Goal: Information Seeking & Learning: Compare options

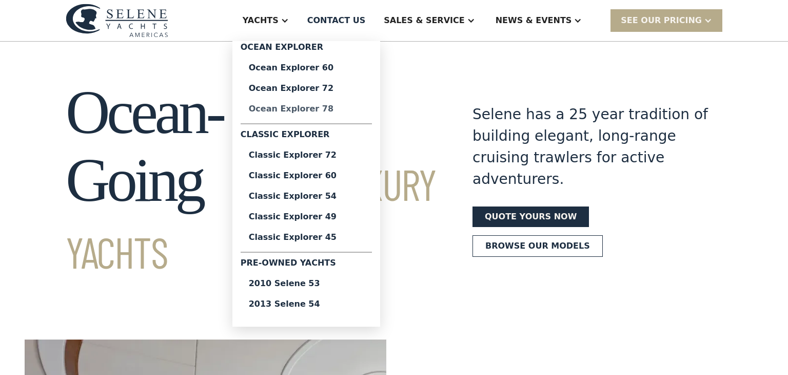
click at [330, 109] on div "Ocean Explorer 78" at bounding box center [306, 109] width 115 height 8
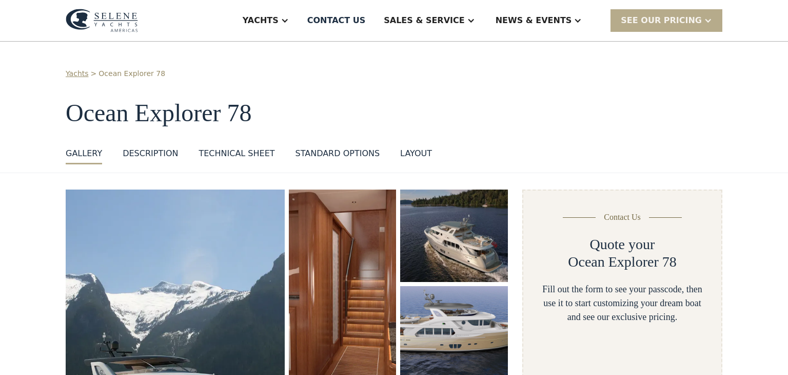
scroll to position [143, 0]
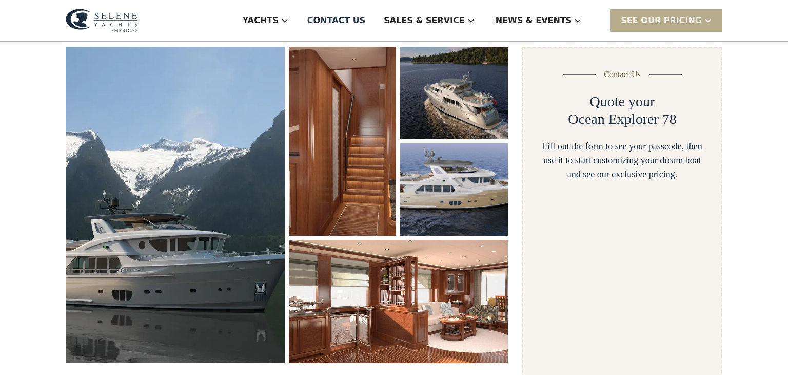
click at [153, 209] on img "open lightbox" at bounding box center [175, 205] width 219 height 316
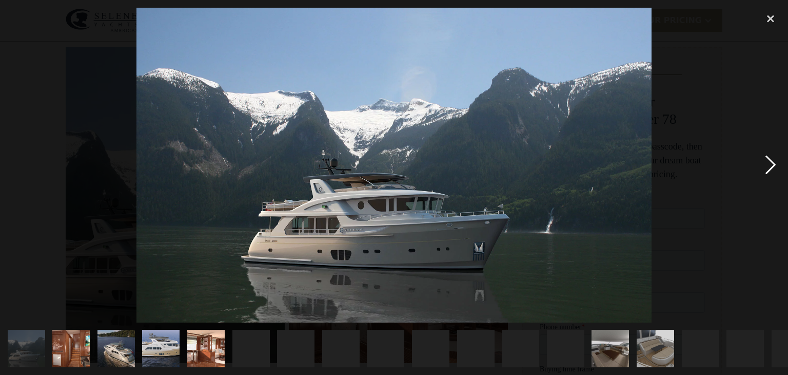
scroll to position [0, 0]
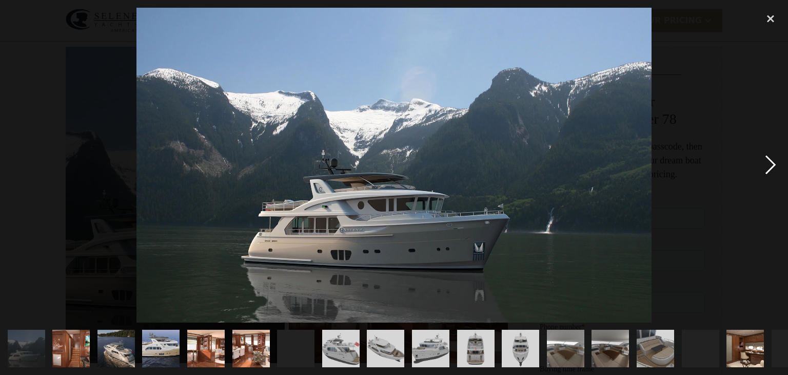
click at [772, 163] on div "next image" at bounding box center [770, 165] width 35 height 315
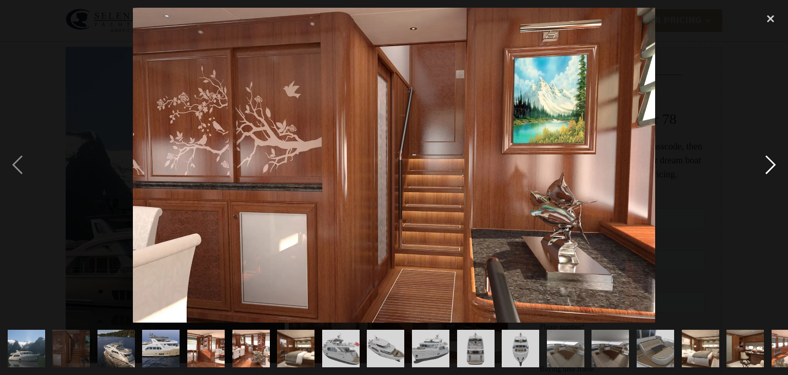
click at [769, 163] on div "next image" at bounding box center [770, 165] width 35 height 315
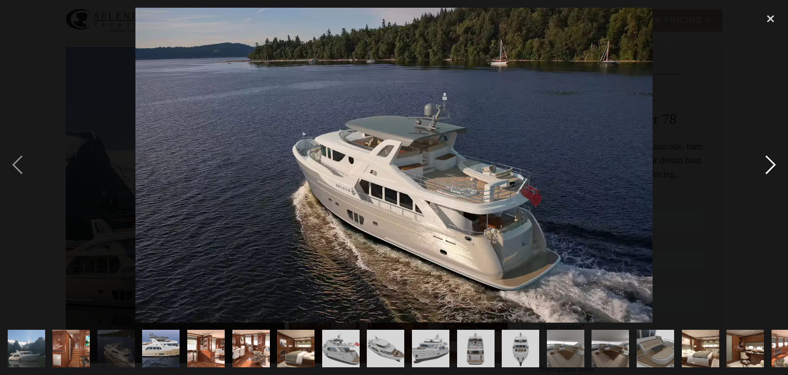
click at [769, 163] on div "next image" at bounding box center [770, 165] width 35 height 315
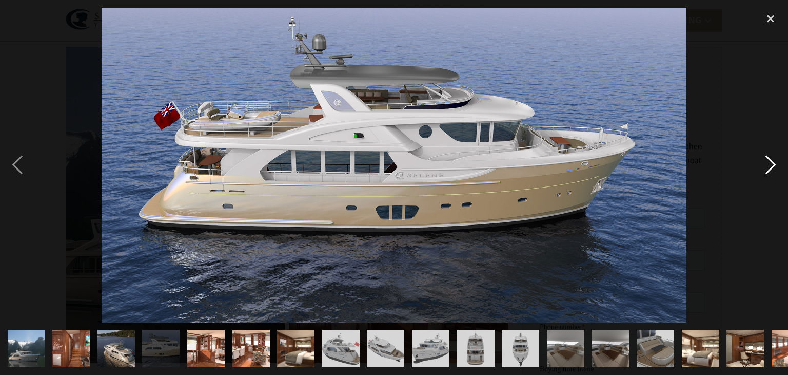
click at [769, 163] on div "next image" at bounding box center [770, 165] width 35 height 315
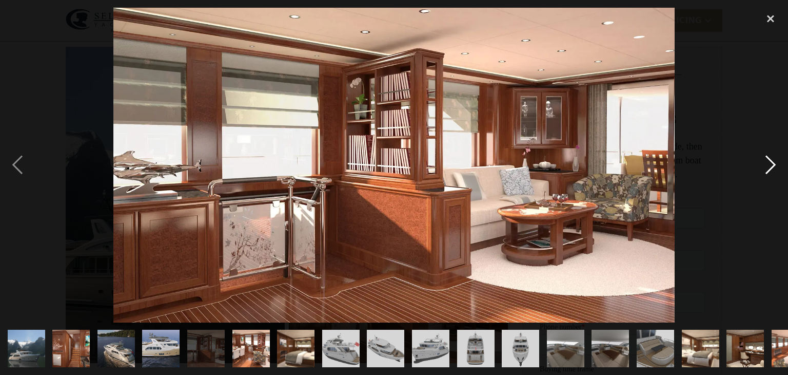
click at [769, 163] on div "next image" at bounding box center [770, 165] width 35 height 315
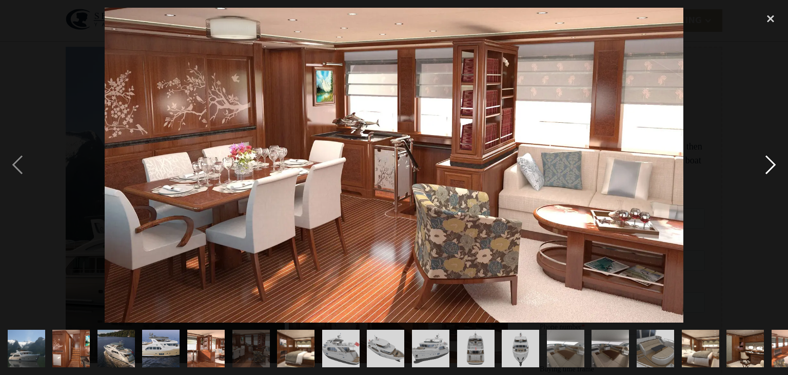
click at [769, 163] on div "next image" at bounding box center [770, 165] width 35 height 315
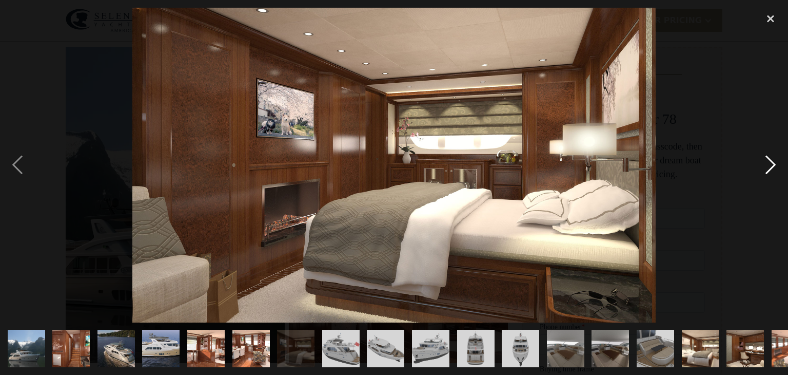
click at [769, 163] on div "next image" at bounding box center [770, 165] width 35 height 315
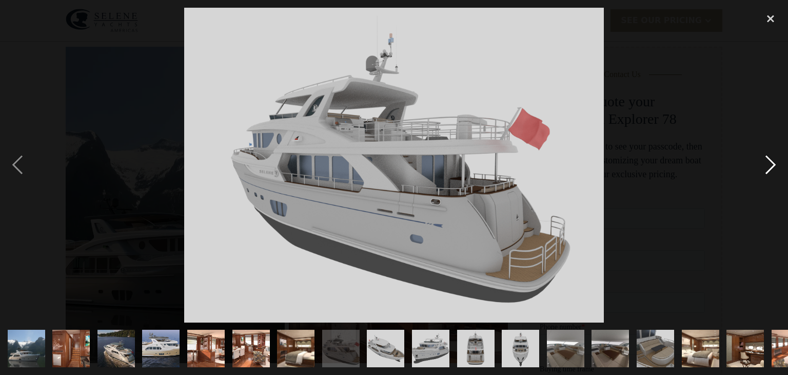
click at [769, 163] on div "next image" at bounding box center [770, 165] width 35 height 315
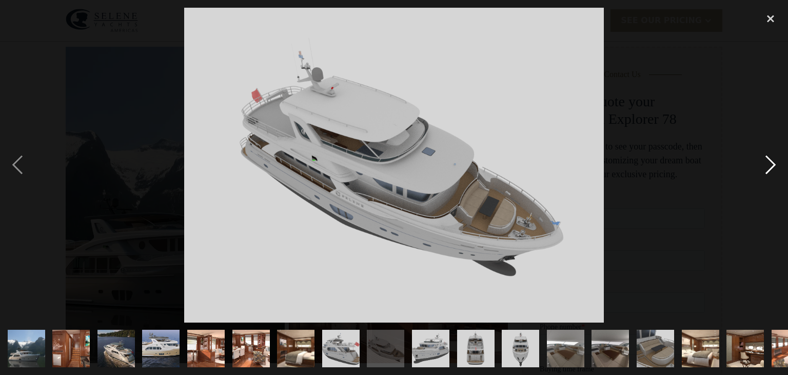
click at [769, 163] on div "next image" at bounding box center [770, 165] width 35 height 315
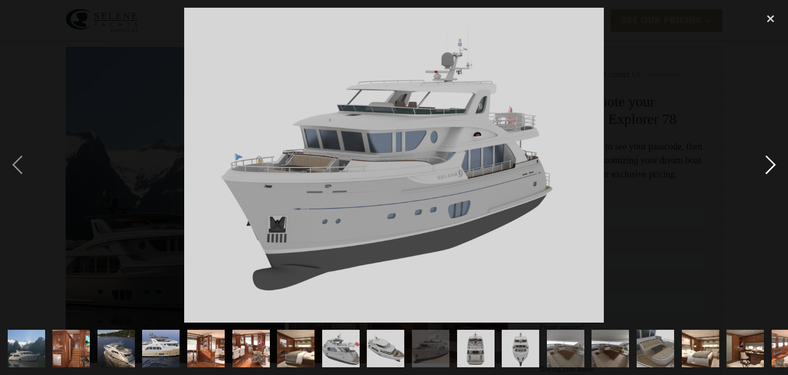
click at [769, 164] on div "next image" at bounding box center [770, 165] width 35 height 315
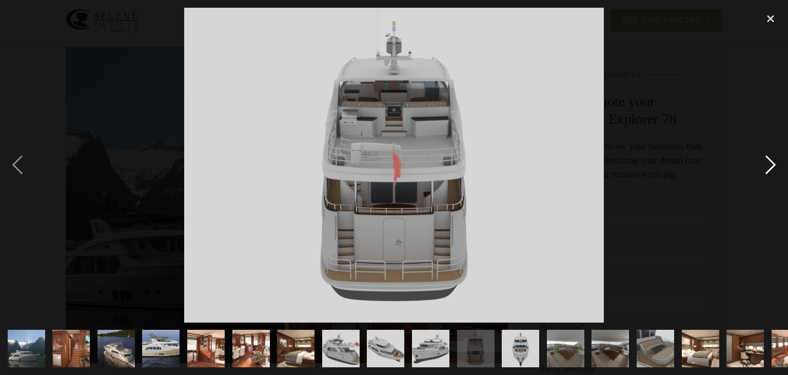
click at [770, 164] on div "next image" at bounding box center [770, 165] width 35 height 315
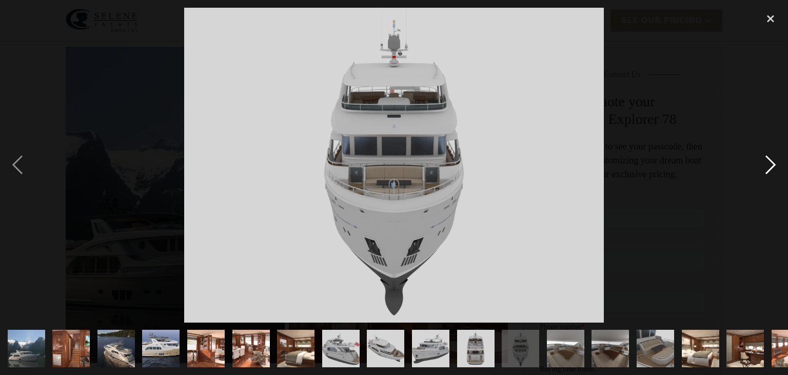
click at [770, 164] on div "next image" at bounding box center [770, 165] width 35 height 315
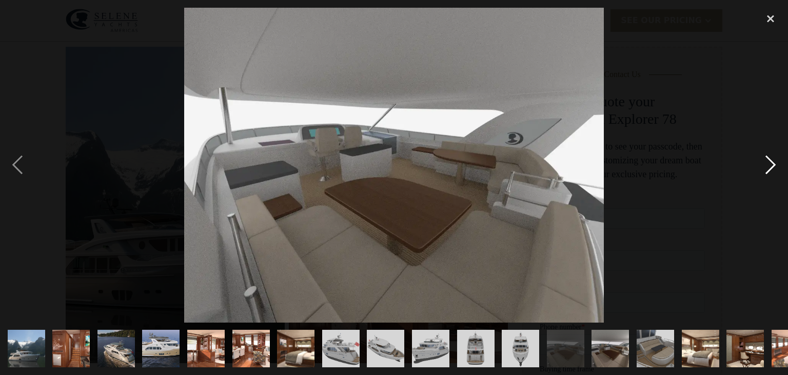
click at [770, 164] on div "next image" at bounding box center [770, 165] width 35 height 315
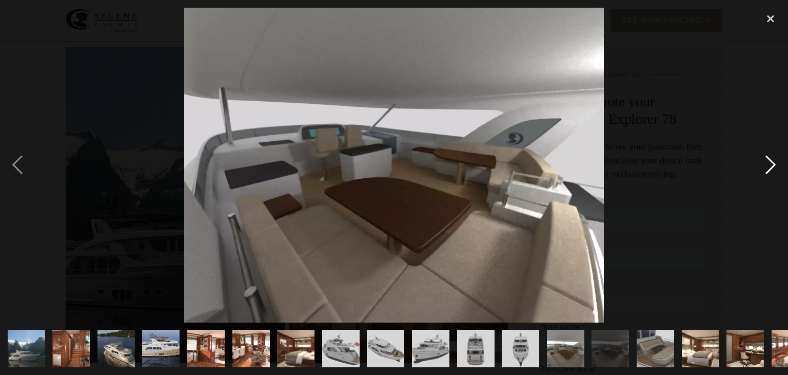
click at [770, 164] on div "next image" at bounding box center [770, 165] width 35 height 315
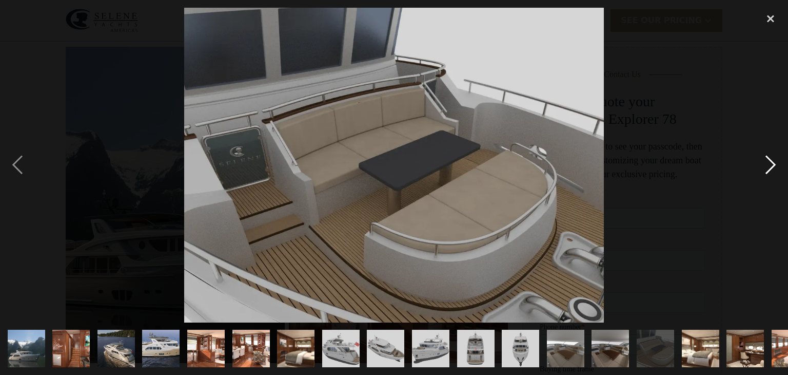
click at [770, 164] on div "next image" at bounding box center [770, 165] width 35 height 315
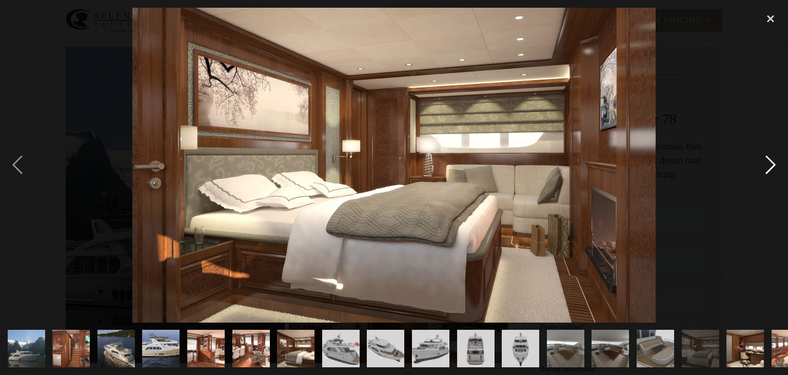
click at [770, 164] on div "next image" at bounding box center [770, 165] width 35 height 315
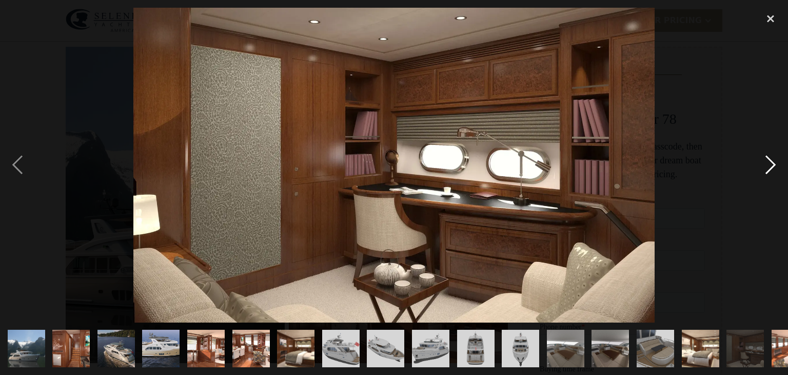
click at [770, 164] on div "next image" at bounding box center [770, 165] width 35 height 315
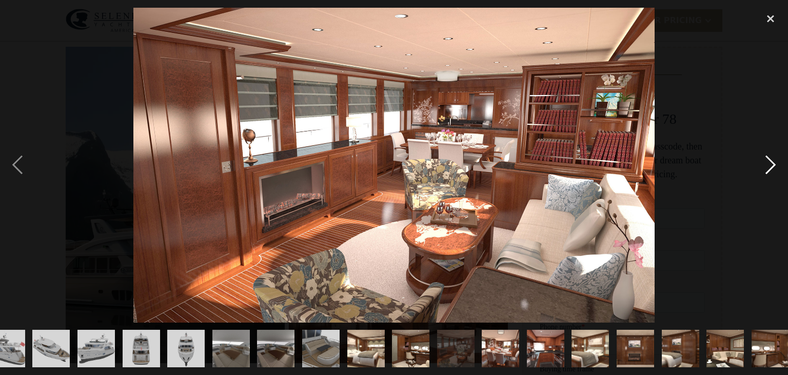
scroll to position [0, 342]
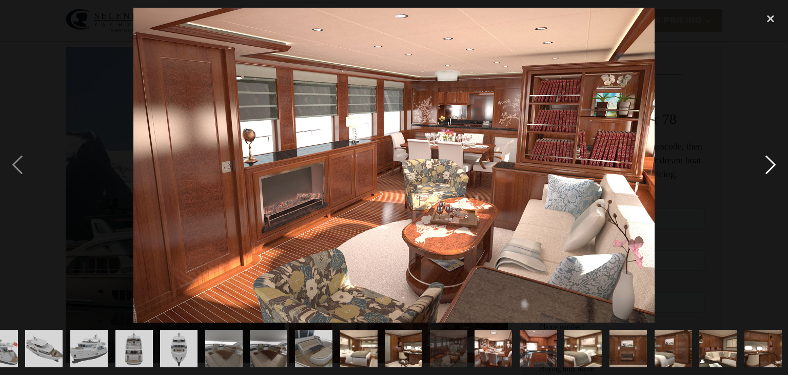
click at [770, 164] on div "next image" at bounding box center [770, 165] width 35 height 315
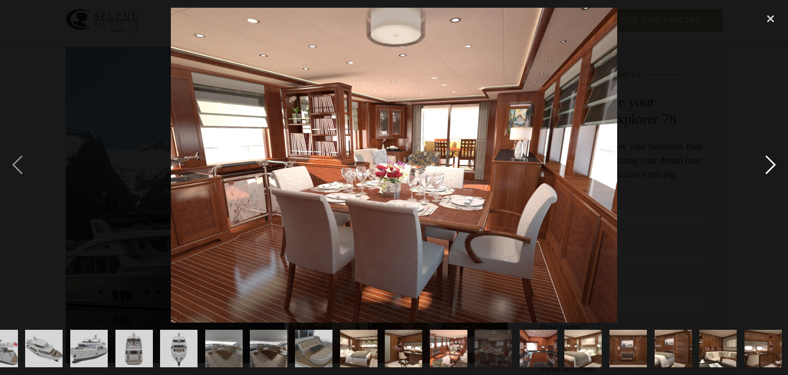
click at [770, 164] on div "next image" at bounding box center [770, 165] width 35 height 315
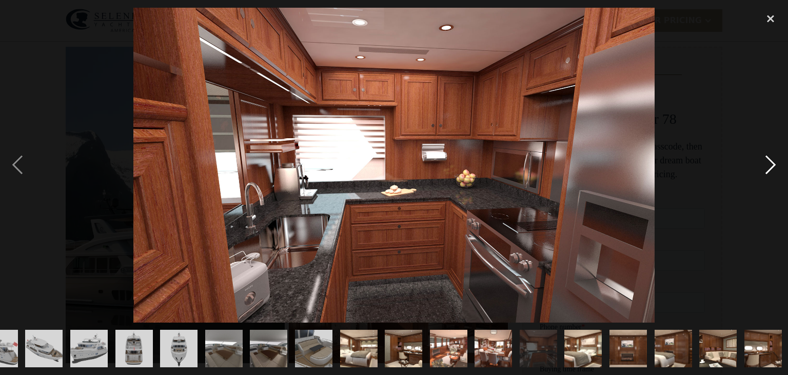
click at [770, 164] on div "next image" at bounding box center [770, 165] width 35 height 315
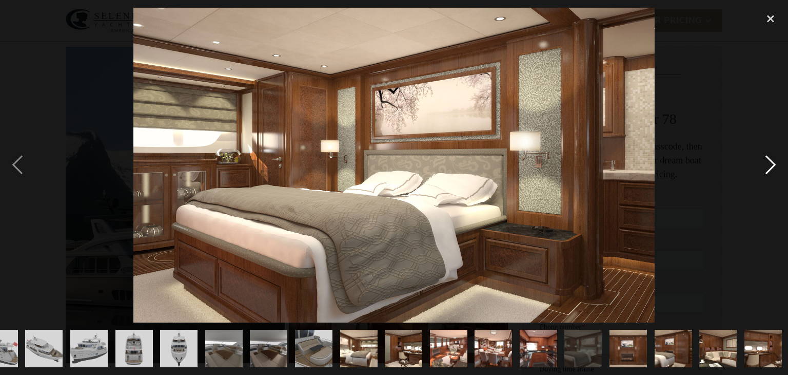
click at [770, 164] on div "next image" at bounding box center [770, 165] width 35 height 315
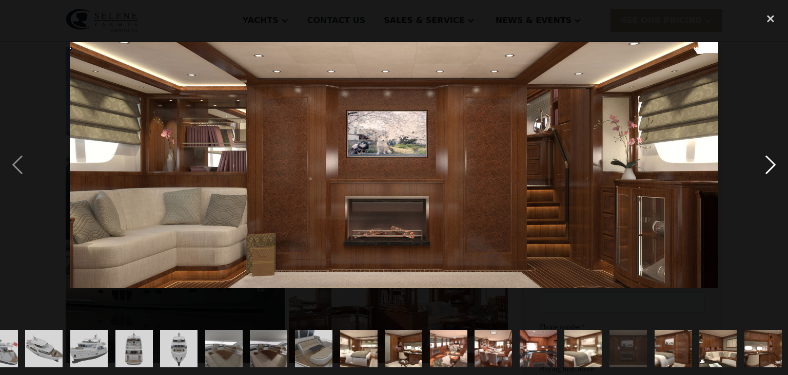
click at [770, 164] on div "next image" at bounding box center [770, 165] width 35 height 315
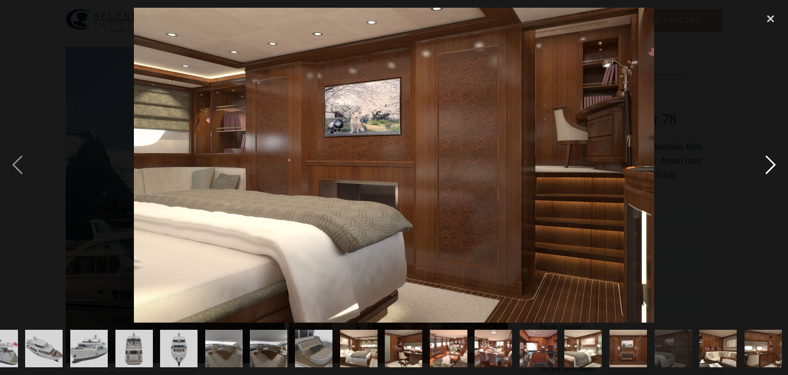
click at [770, 164] on div "next image" at bounding box center [770, 165] width 35 height 315
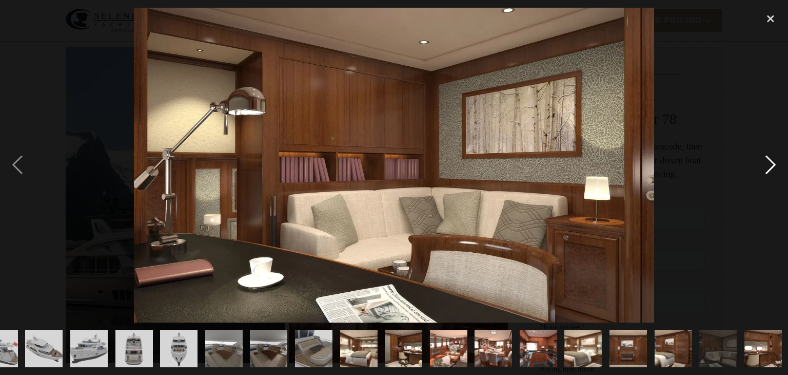
click at [770, 164] on div "next image" at bounding box center [770, 165] width 35 height 315
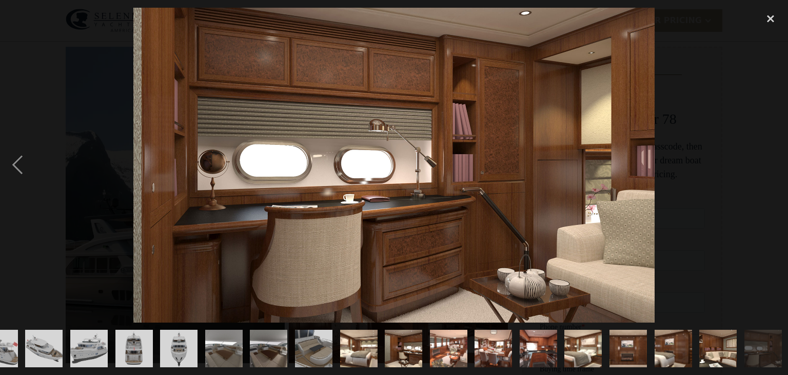
click at [770, 164] on div "next image" at bounding box center [770, 165] width 35 height 315
click at [771, 16] on div "close lightbox" at bounding box center [770, 19] width 35 height 23
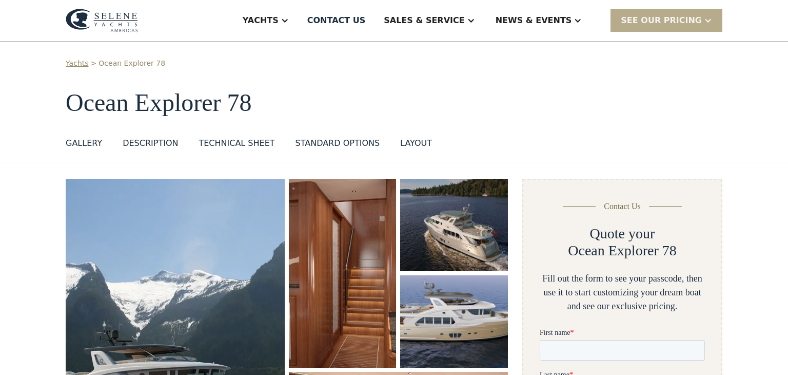
scroll to position [0, 0]
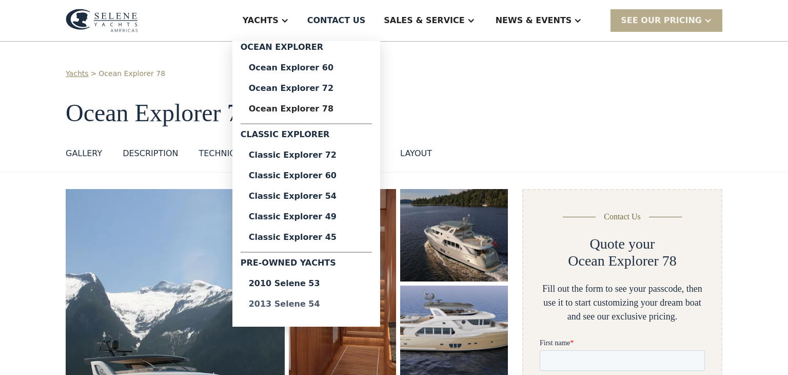
click at [341, 302] on div "2013 Selene 54" at bounding box center [306, 304] width 115 height 8
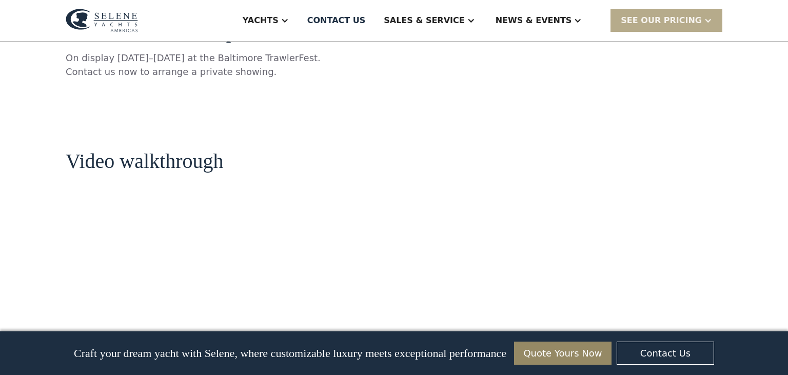
scroll to position [1206, 0]
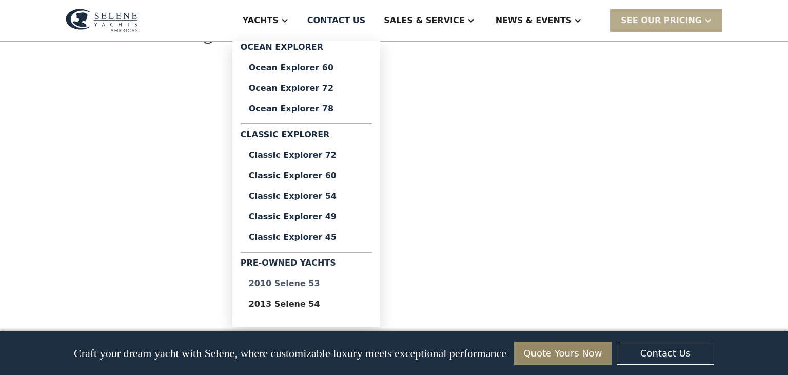
click at [335, 285] on div "2010 Selene 53" at bounding box center [306, 283] width 115 height 8
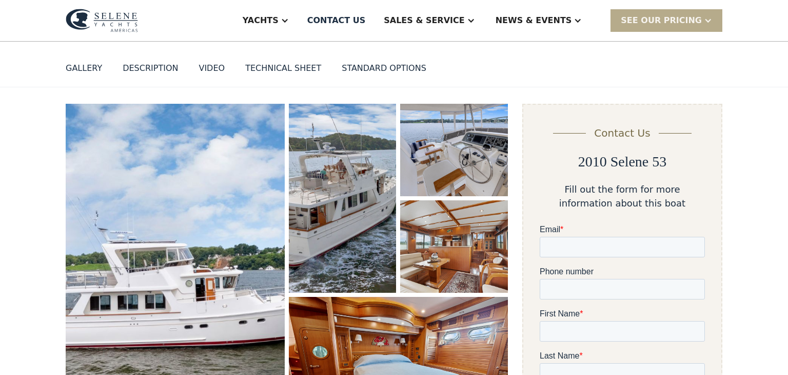
click at [244, 237] on img "open lightbox" at bounding box center [175, 273] width 219 height 339
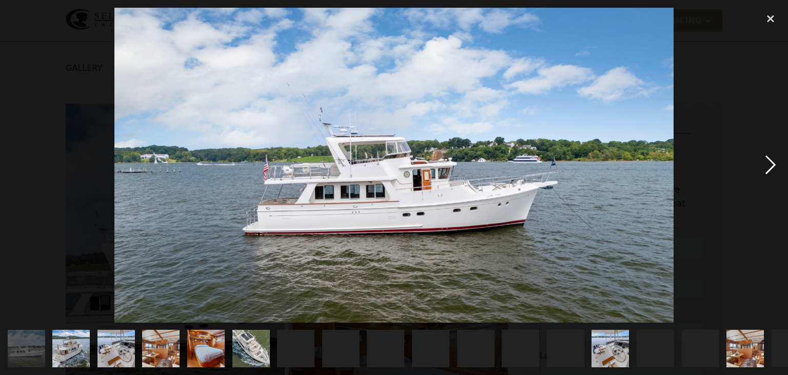
click at [769, 161] on div "next image" at bounding box center [770, 165] width 35 height 315
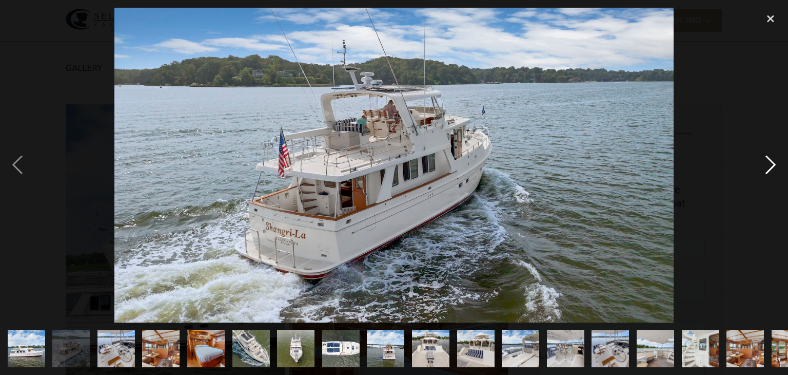
click at [769, 161] on div "next image" at bounding box center [770, 165] width 35 height 315
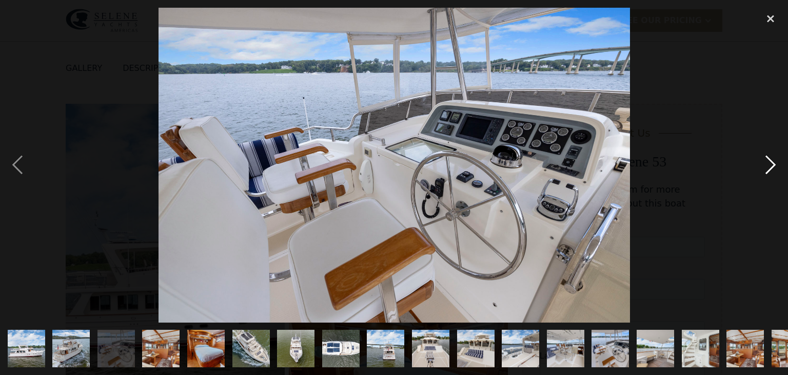
click at [771, 162] on div "next image" at bounding box center [770, 165] width 35 height 315
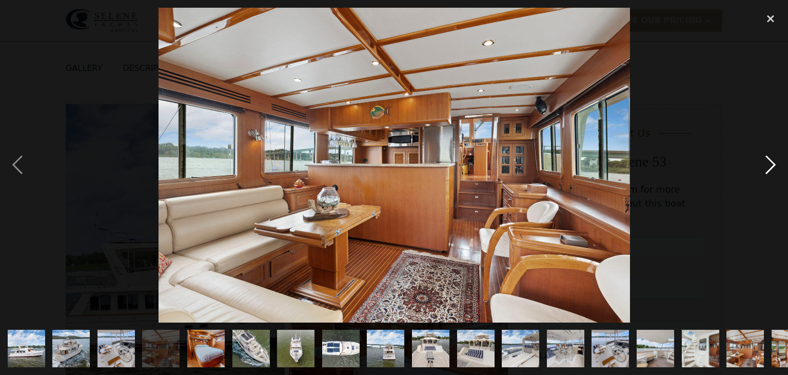
click at [771, 162] on div "next image" at bounding box center [770, 165] width 35 height 315
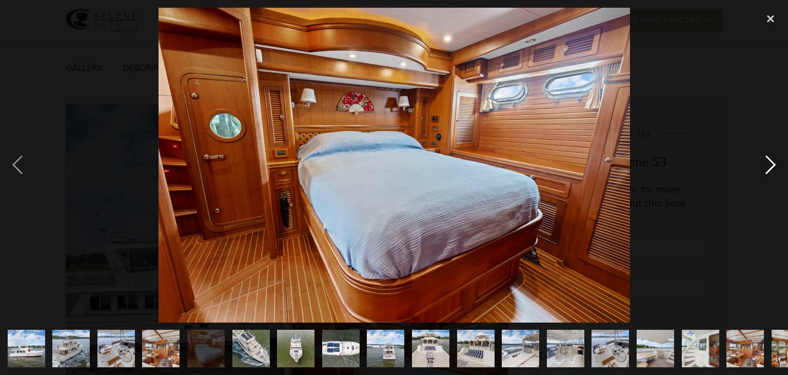
click at [771, 162] on div "next image" at bounding box center [770, 165] width 35 height 315
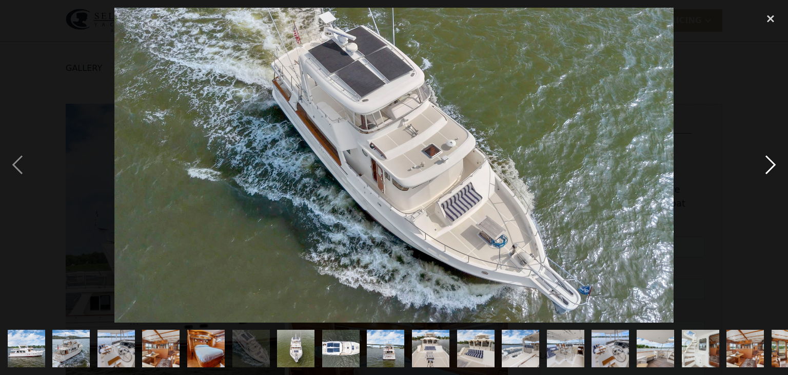
click at [771, 162] on div "next image" at bounding box center [770, 165] width 35 height 315
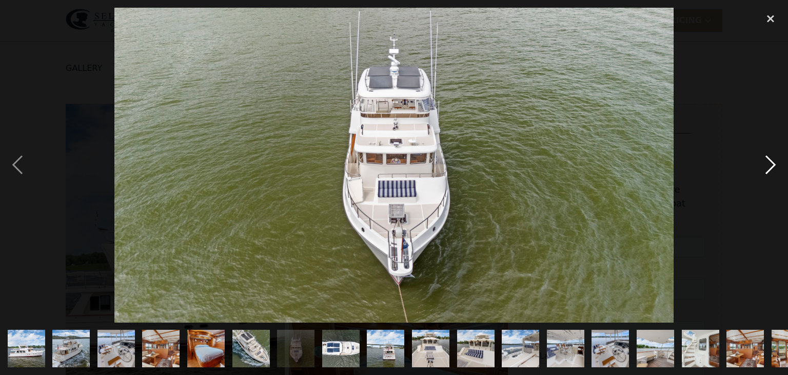
click at [771, 162] on div "next image" at bounding box center [770, 165] width 35 height 315
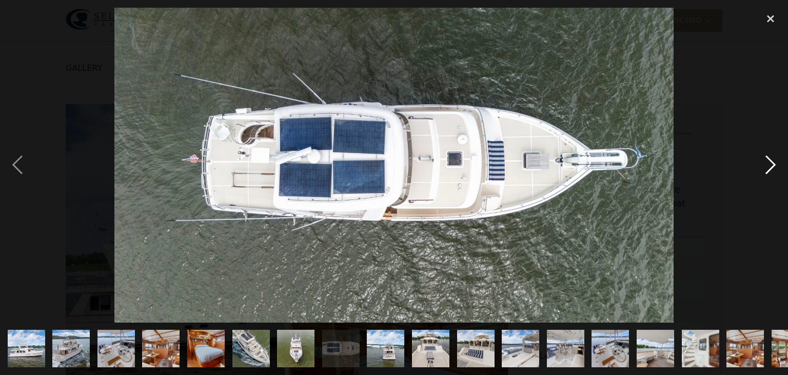
click at [771, 162] on div "next image" at bounding box center [770, 165] width 35 height 315
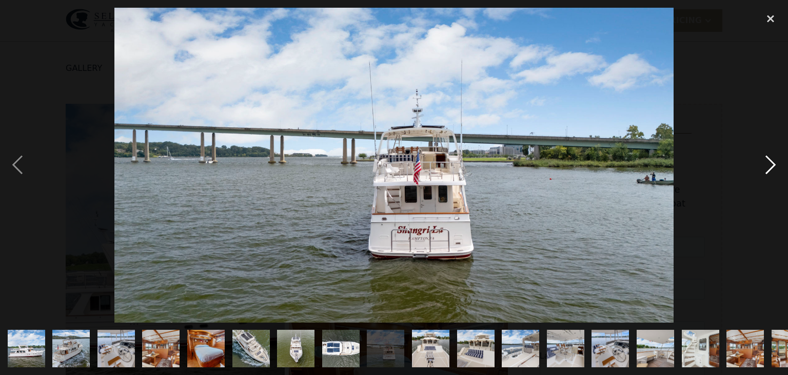
click at [771, 162] on div "next image" at bounding box center [770, 165] width 35 height 315
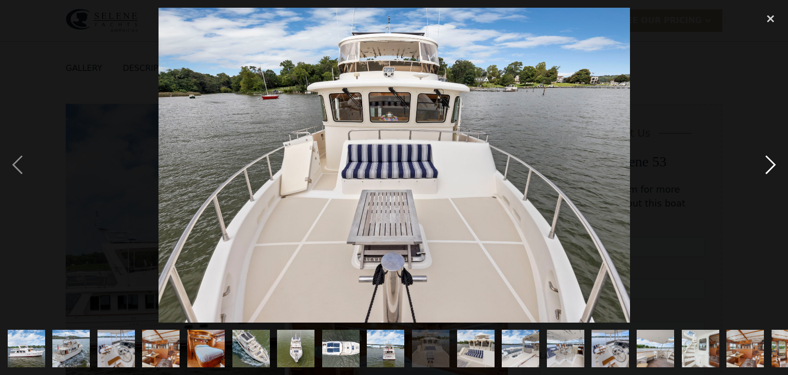
click at [771, 162] on div "next image" at bounding box center [770, 165] width 35 height 315
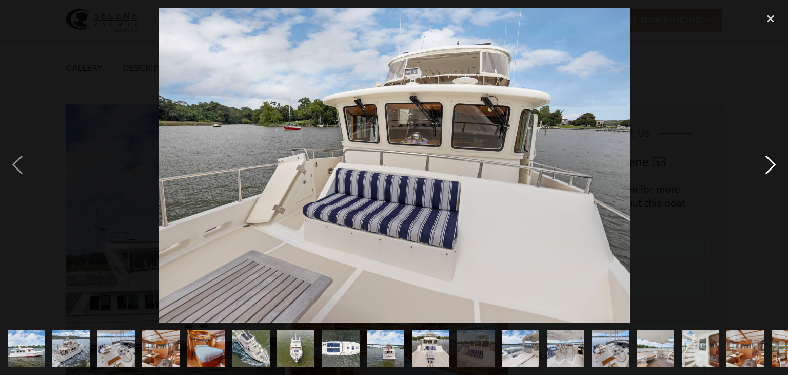
click at [771, 162] on div "next image" at bounding box center [770, 165] width 35 height 315
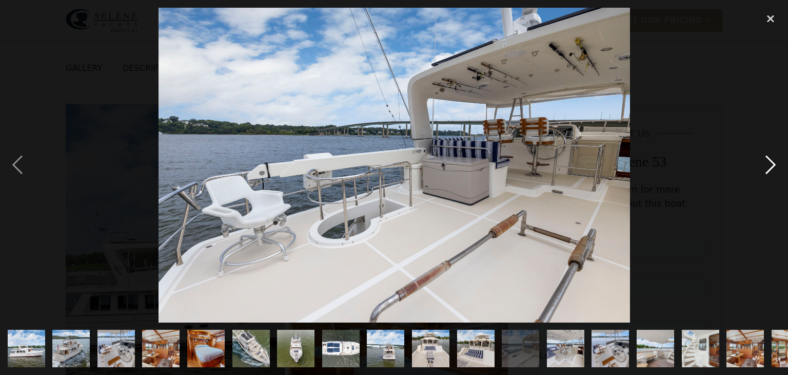
click at [771, 162] on div "next image" at bounding box center [770, 165] width 35 height 315
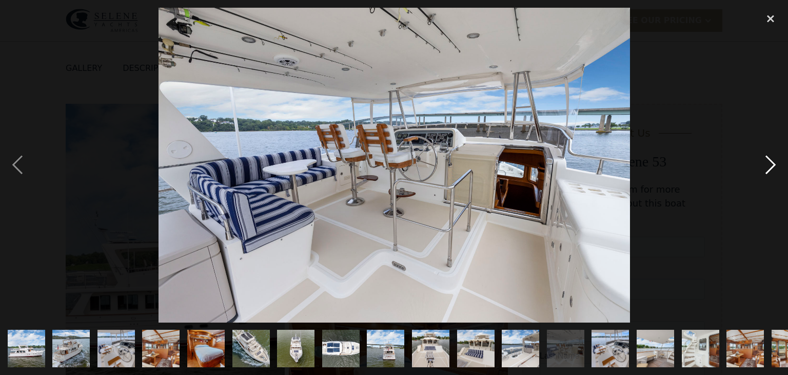
click at [771, 162] on div "next image" at bounding box center [770, 165] width 35 height 315
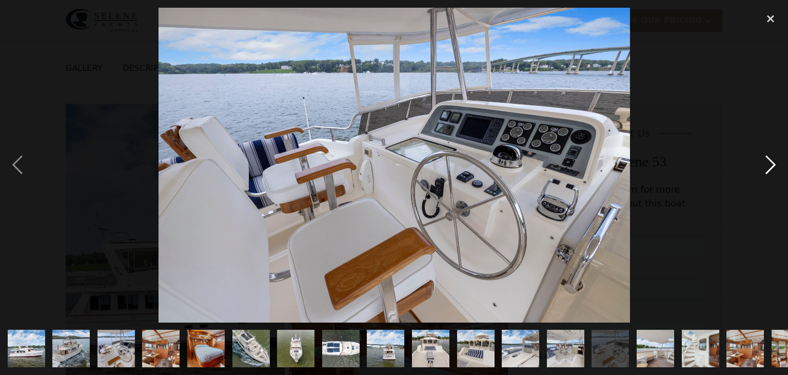
click at [771, 162] on div "next image" at bounding box center [770, 165] width 35 height 315
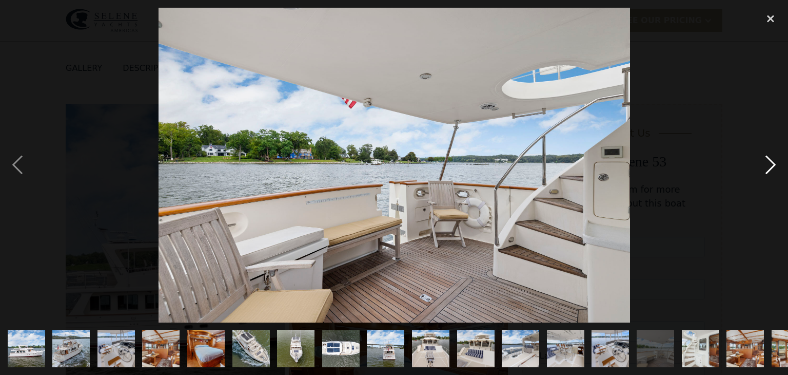
click at [771, 162] on div "next image" at bounding box center [770, 165] width 35 height 315
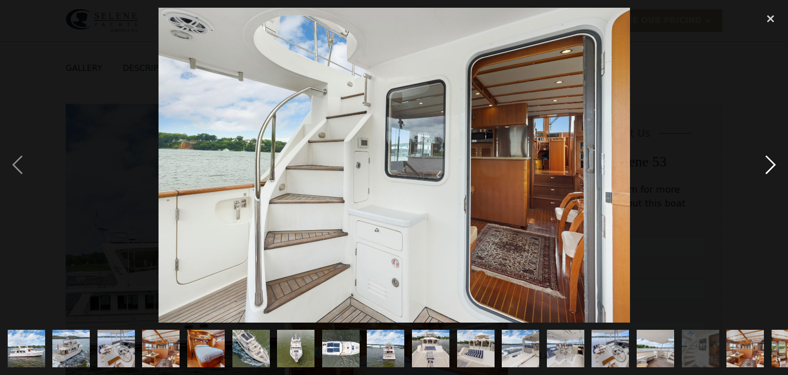
click at [771, 162] on div "next image" at bounding box center [770, 165] width 35 height 315
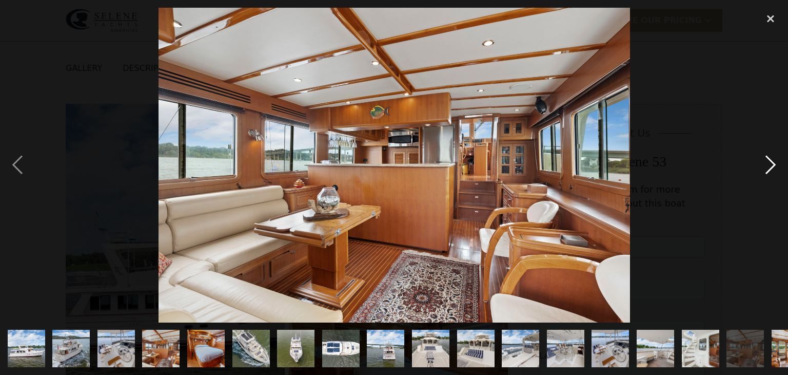
click at [771, 162] on div "next image" at bounding box center [770, 165] width 35 height 315
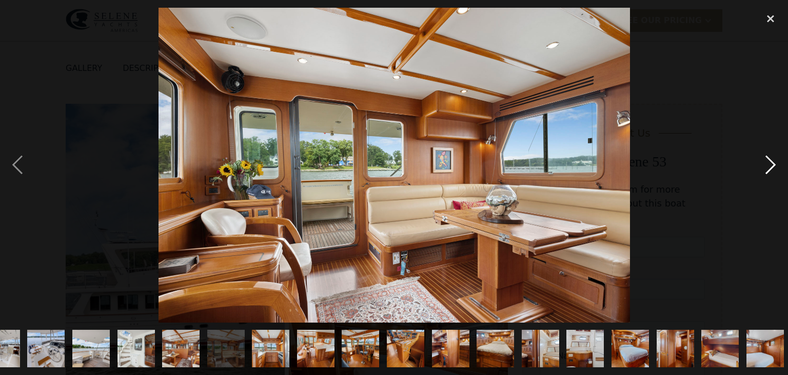
scroll to position [0, 567]
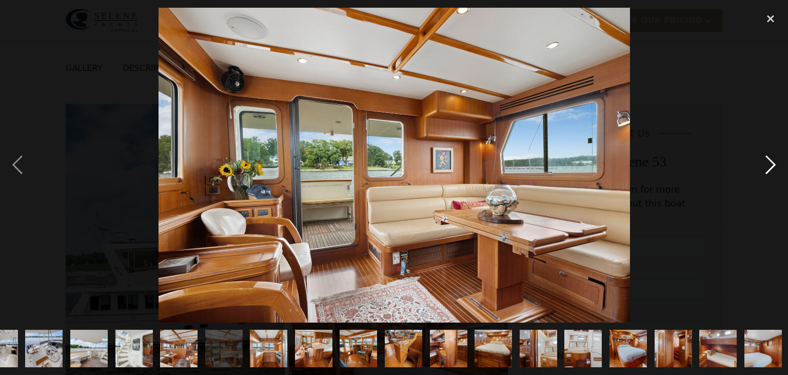
click at [771, 162] on div "next image" at bounding box center [770, 165] width 35 height 315
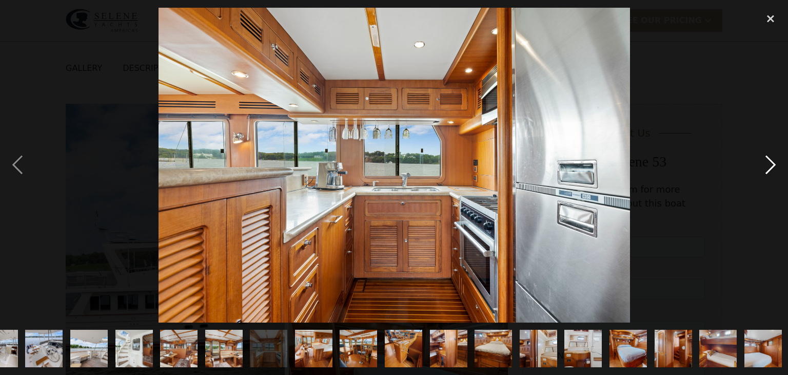
click at [771, 162] on div "next image" at bounding box center [770, 165] width 35 height 315
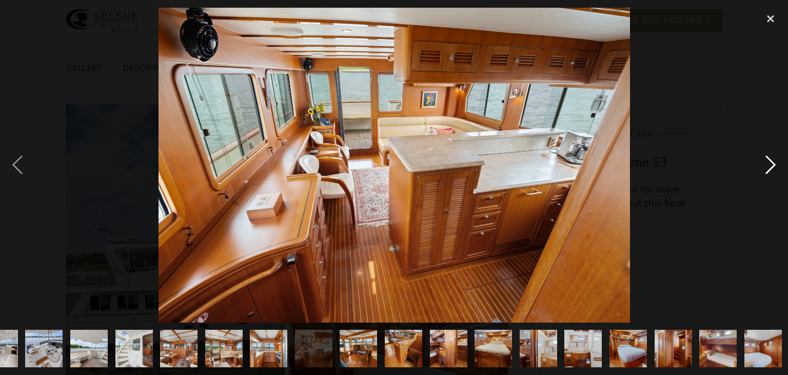
click at [771, 162] on div "next image" at bounding box center [770, 165] width 35 height 315
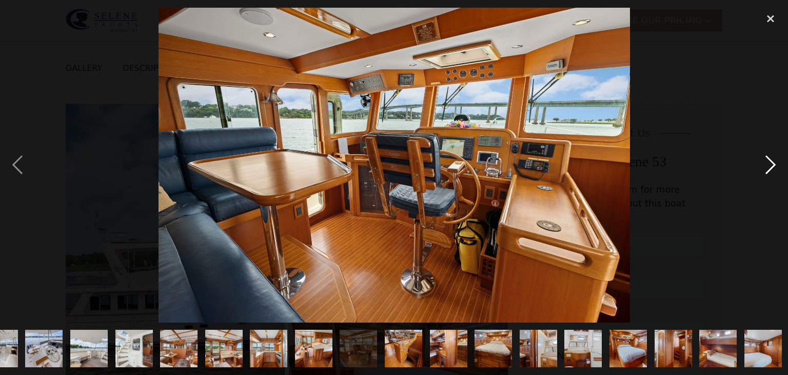
click at [771, 162] on div "next image" at bounding box center [770, 165] width 35 height 315
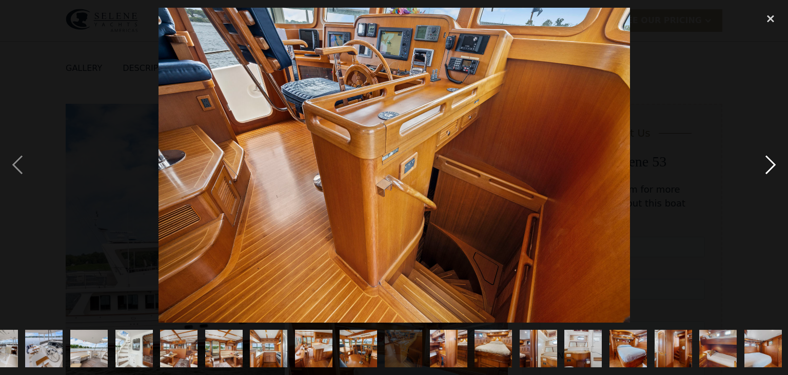
click at [771, 162] on div "next image" at bounding box center [770, 165] width 35 height 315
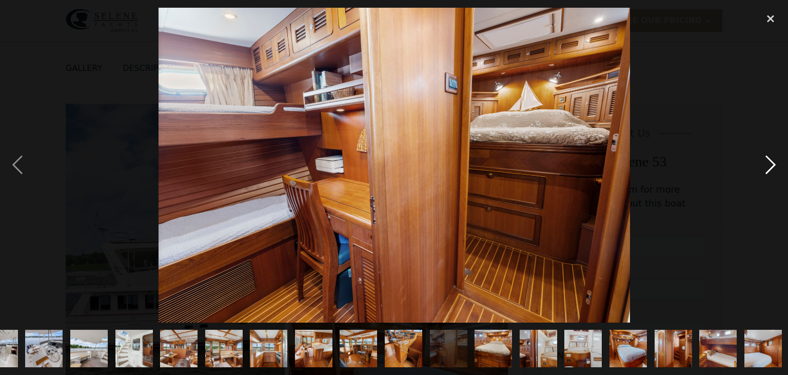
click at [770, 162] on div "next image" at bounding box center [770, 165] width 35 height 315
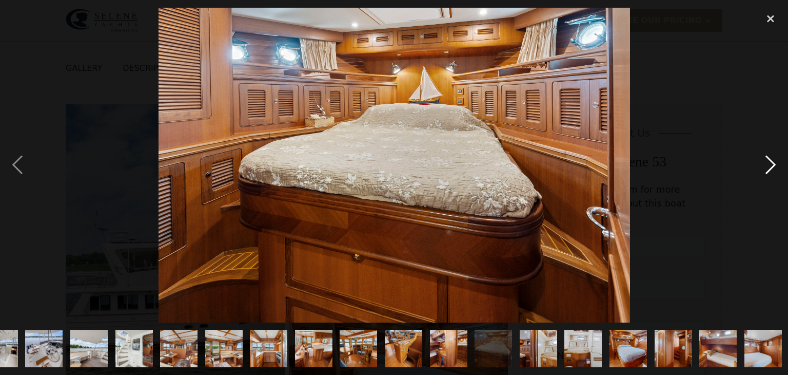
click at [770, 162] on div "next image" at bounding box center [770, 165] width 35 height 315
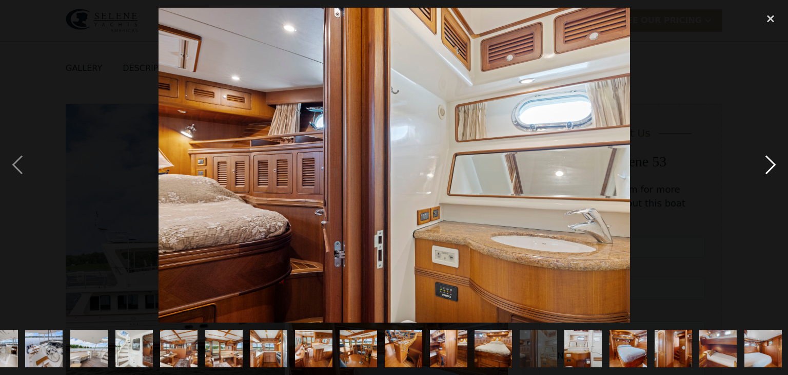
click at [770, 162] on div "next image" at bounding box center [770, 165] width 35 height 315
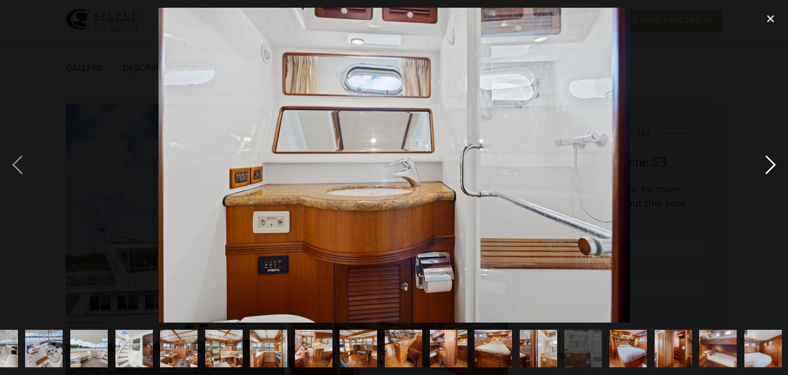
click at [770, 162] on div "next image" at bounding box center [770, 165] width 35 height 315
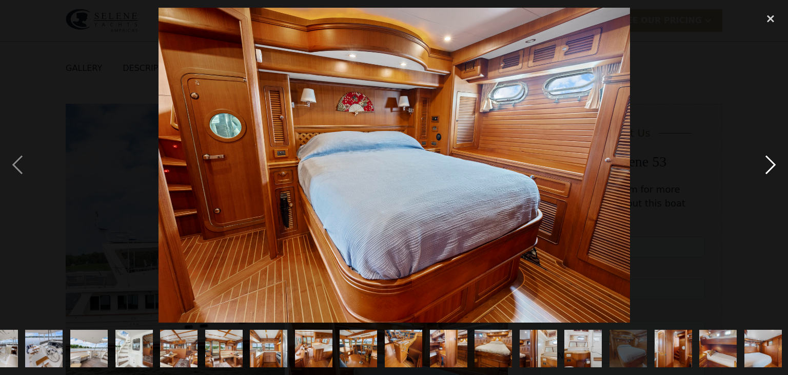
click at [770, 162] on div "next image" at bounding box center [770, 165] width 35 height 315
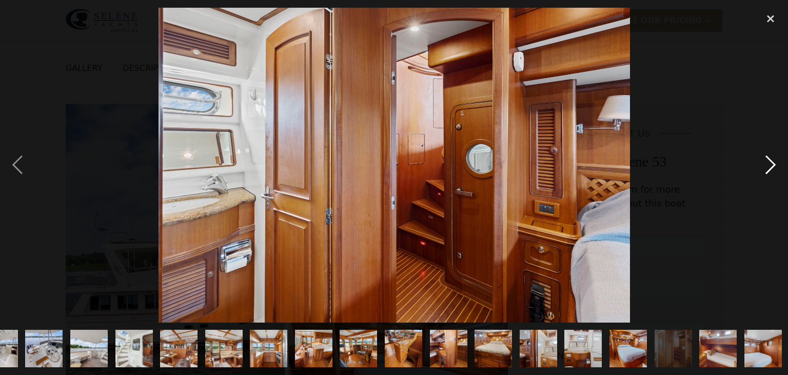
click at [770, 162] on div "next image" at bounding box center [770, 165] width 35 height 315
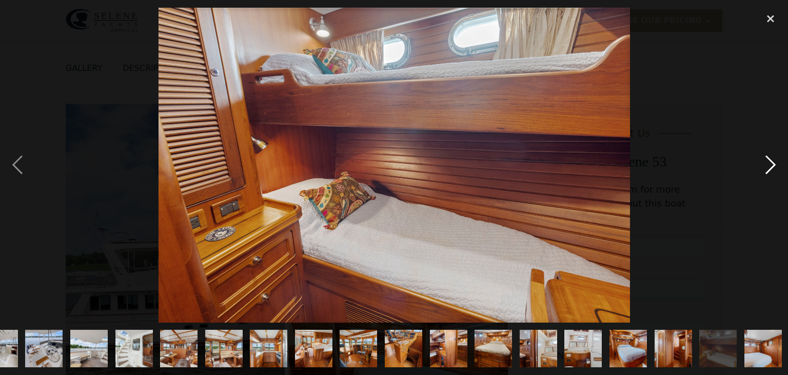
click at [770, 162] on div "next image" at bounding box center [770, 165] width 35 height 315
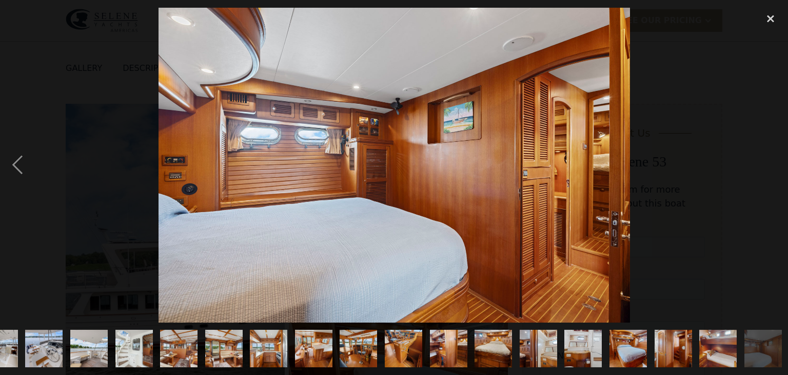
click at [770, 162] on div "next image" at bounding box center [770, 165] width 35 height 315
click at [769, 18] on div "close lightbox" at bounding box center [770, 19] width 35 height 23
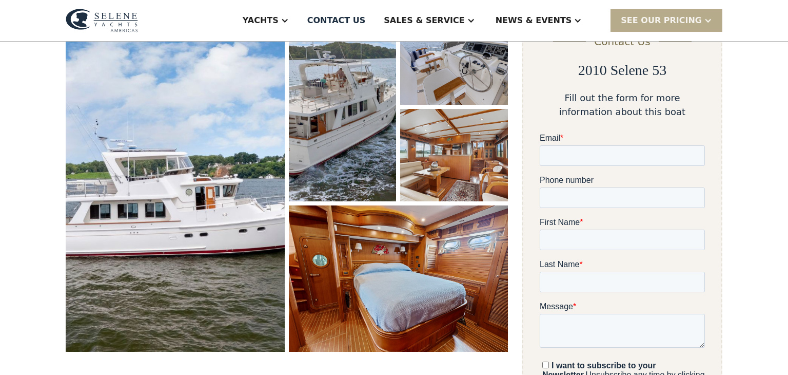
scroll to position [0, 0]
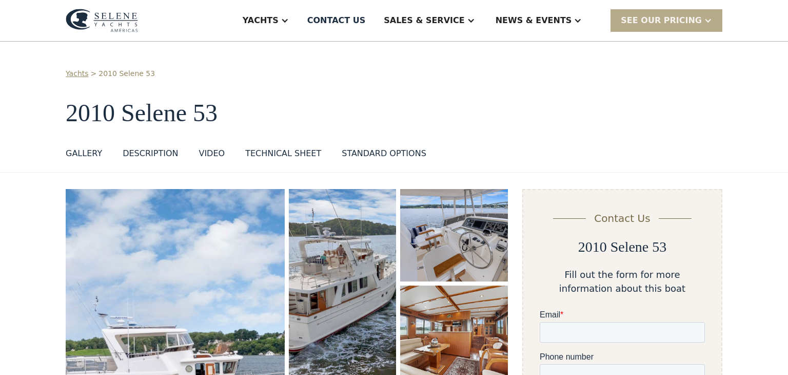
click at [76, 150] on div "GALLERY" at bounding box center [84, 153] width 36 height 12
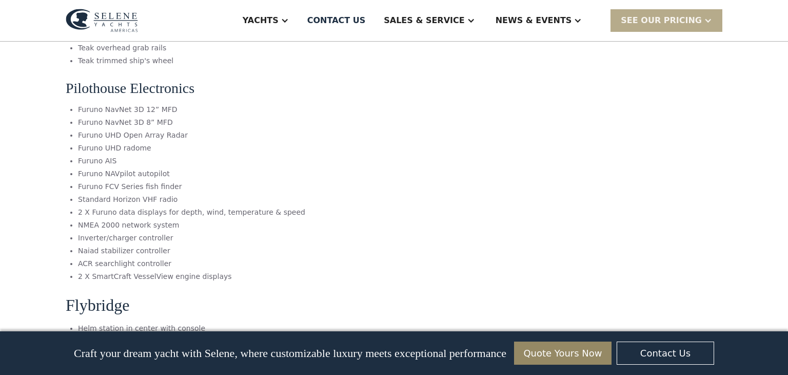
scroll to position [3001, 0]
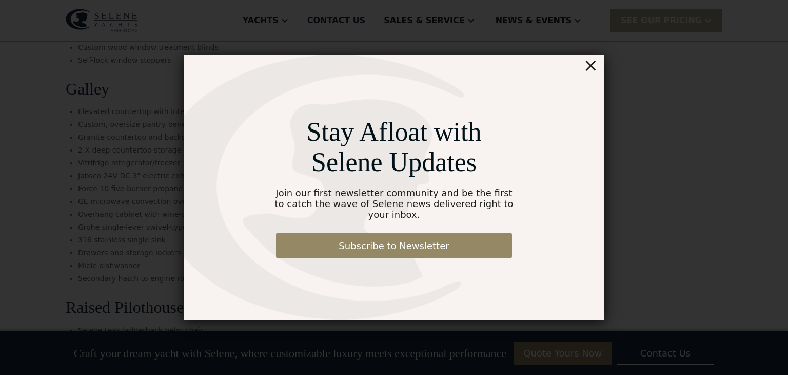
click at [597, 67] on div "×" at bounding box center [590, 65] width 15 height 21
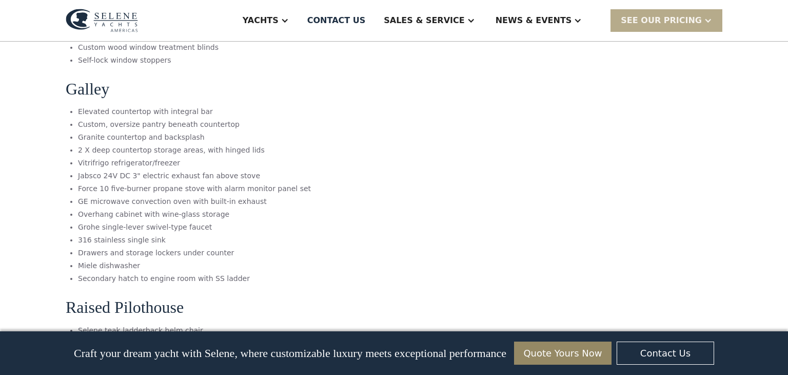
scroll to position [2838, 0]
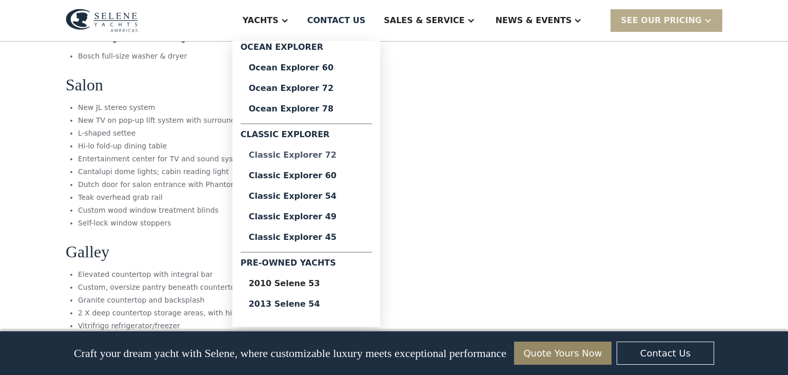
click at [333, 154] on div "Classic Explorer 72" at bounding box center [306, 155] width 115 height 8
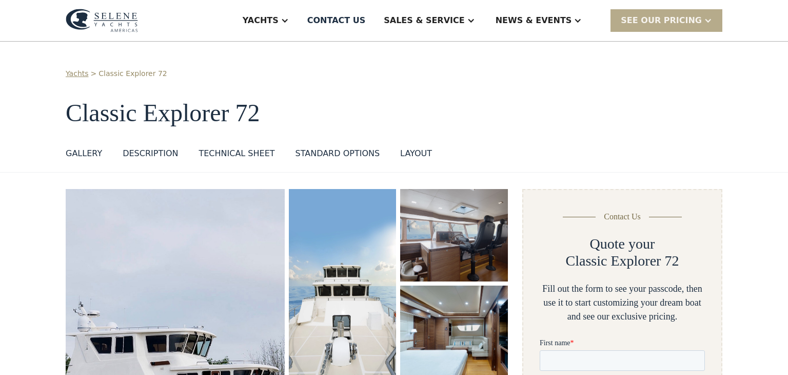
click at [144, 232] on img "open lightbox" at bounding box center [175, 359] width 232 height 360
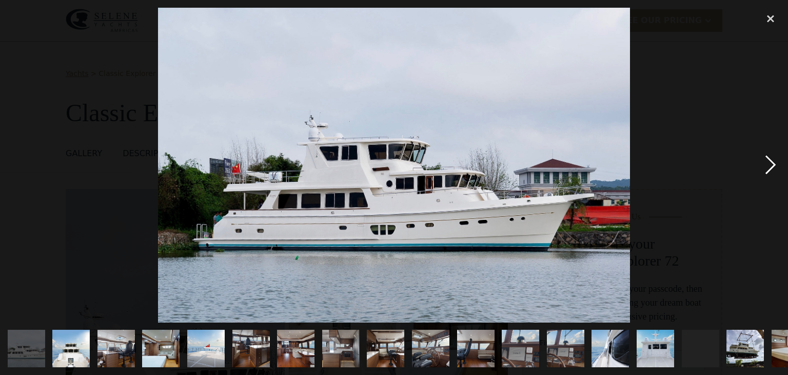
click at [775, 166] on div "next image" at bounding box center [770, 165] width 35 height 315
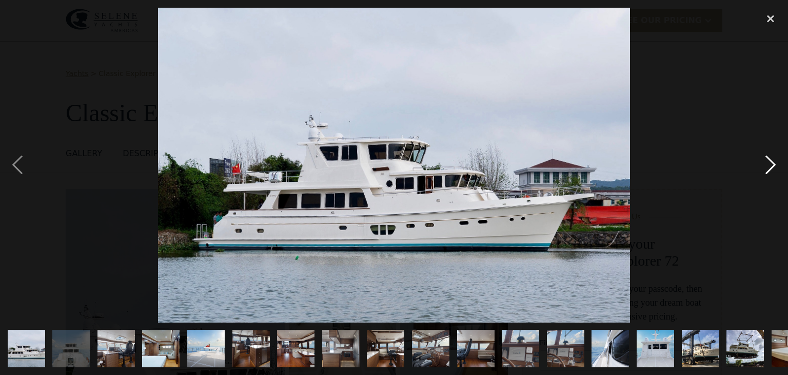
click at [773, 165] on div "next image" at bounding box center [770, 165] width 35 height 315
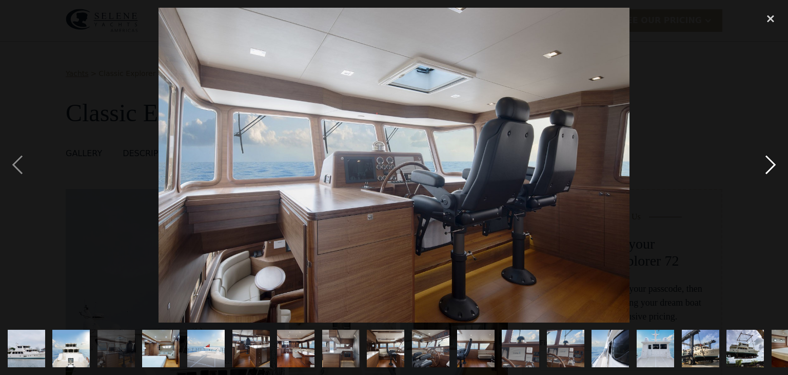
click at [773, 165] on div "next image" at bounding box center [770, 165] width 35 height 315
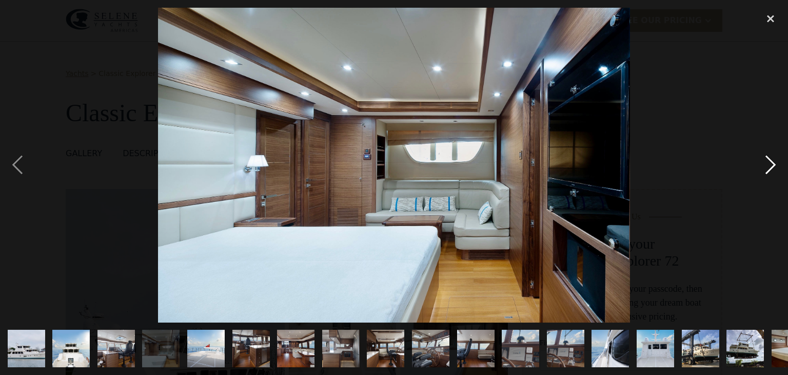
click at [772, 164] on div "next image" at bounding box center [770, 165] width 35 height 315
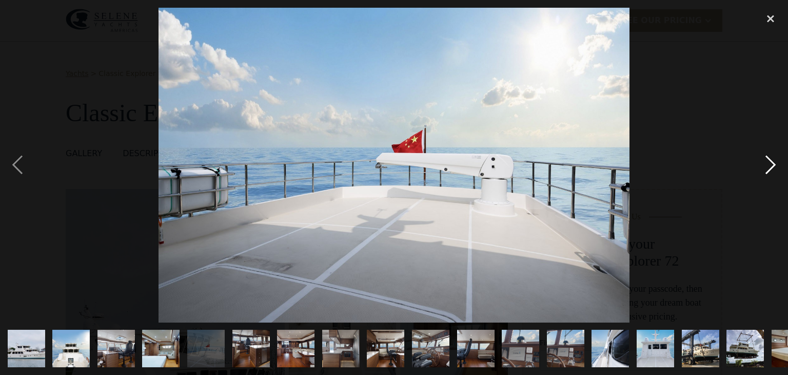
click at [772, 164] on div "next image" at bounding box center [770, 165] width 35 height 315
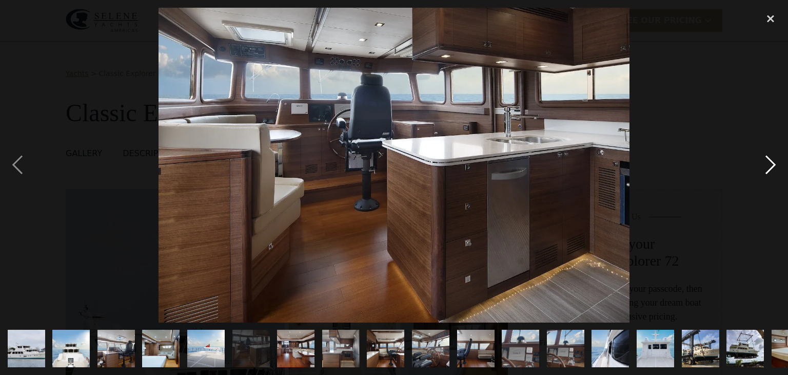
click at [772, 164] on div "next image" at bounding box center [770, 165] width 35 height 315
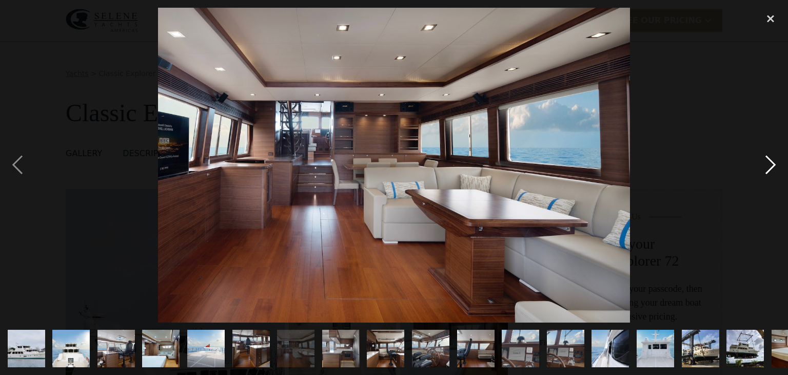
click at [772, 164] on div "next image" at bounding box center [770, 165] width 35 height 315
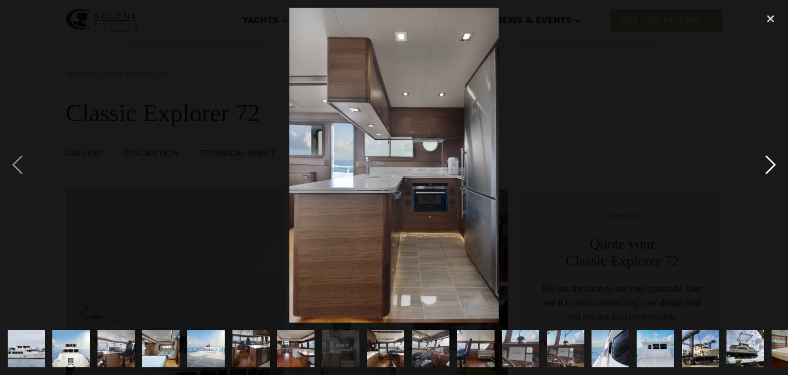
click at [772, 164] on div "next image" at bounding box center [770, 165] width 35 height 315
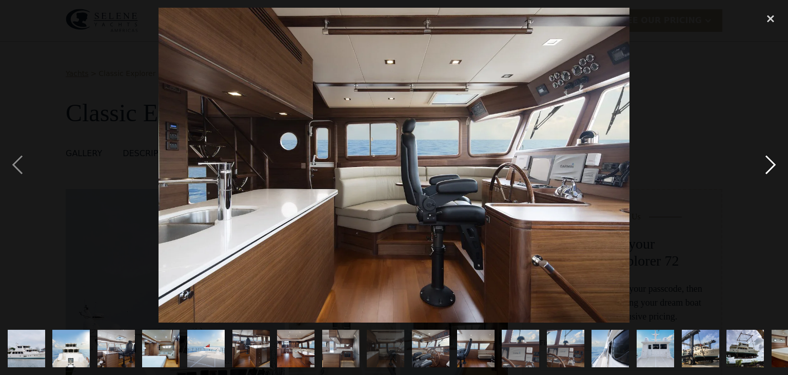
click at [772, 164] on div "next image" at bounding box center [770, 165] width 35 height 315
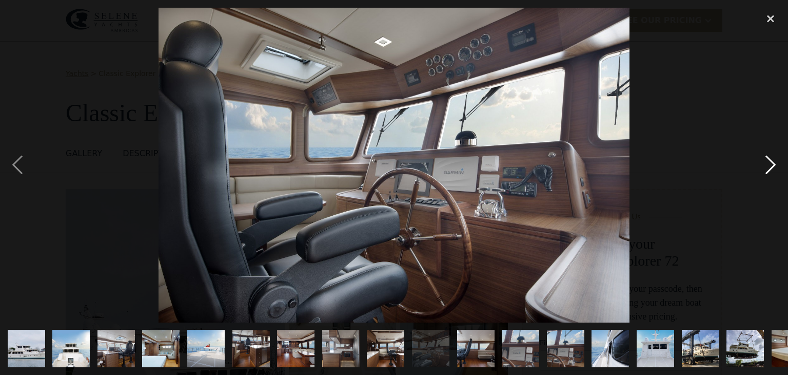
click at [772, 164] on div "next image" at bounding box center [770, 165] width 35 height 315
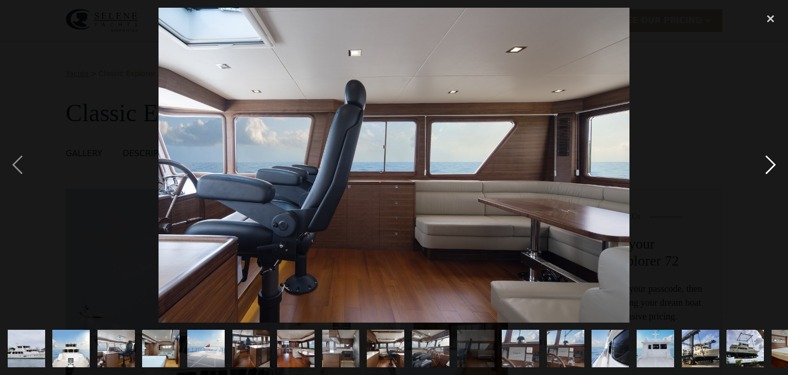
click at [772, 164] on div "next image" at bounding box center [770, 165] width 35 height 315
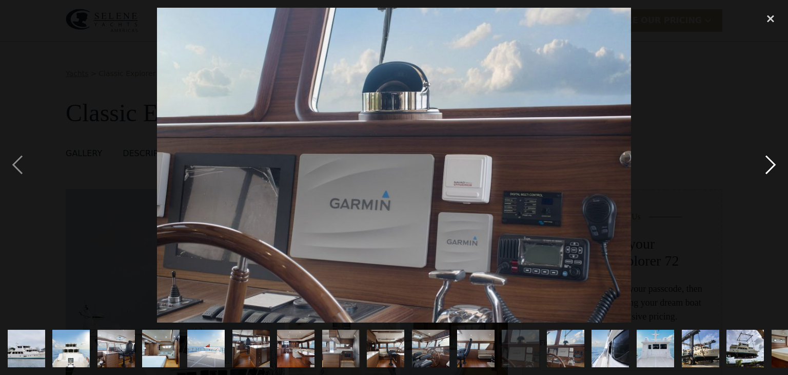
click at [772, 165] on div "next image" at bounding box center [770, 165] width 35 height 315
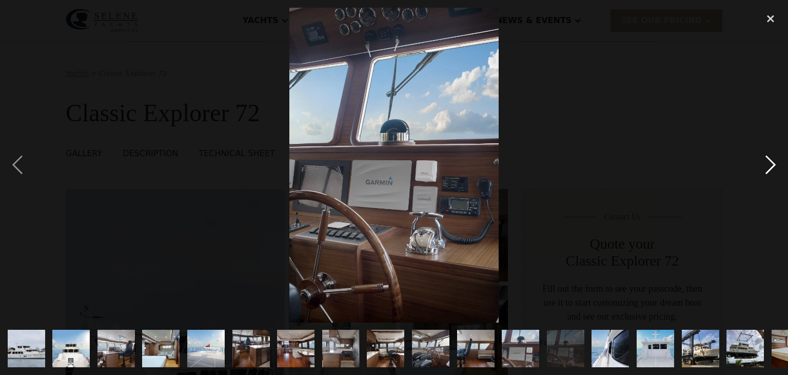
click at [772, 165] on div "next image" at bounding box center [770, 165] width 35 height 315
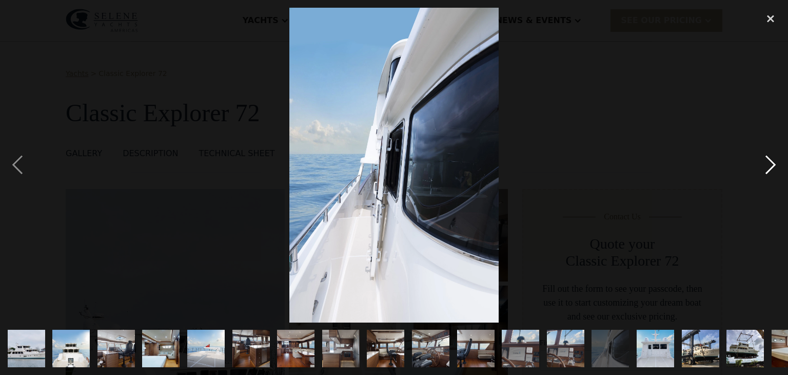
click at [772, 165] on div "next image" at bounding box center [770, 165] width 35 height 315
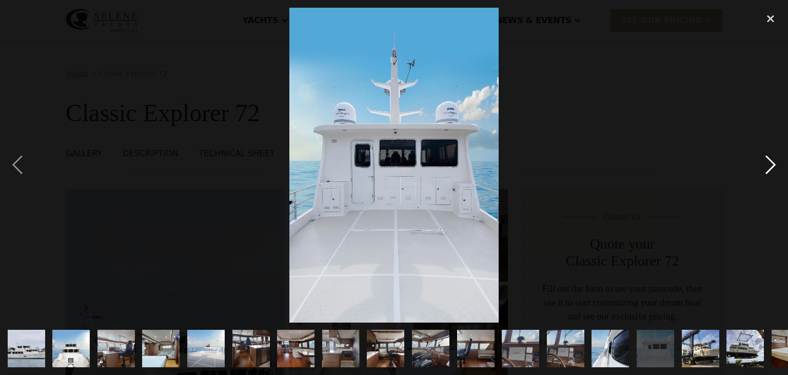
click at [771, 166] on div "next image" at bounding box center [770, 165] width 35 height 315
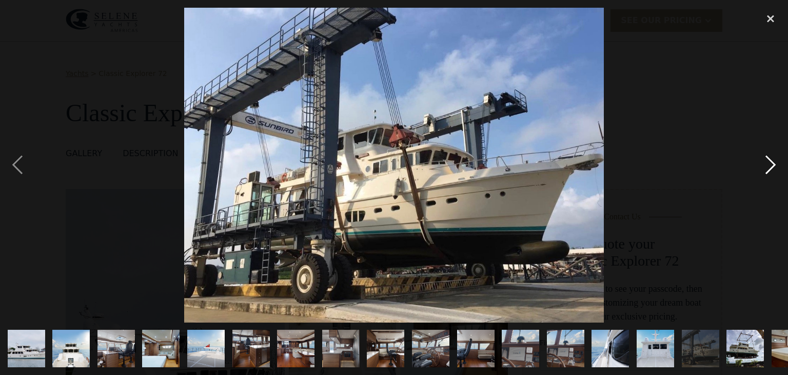
click at [771, 165] on div "next image" at bounding box center [770, 165] width 35 height 315
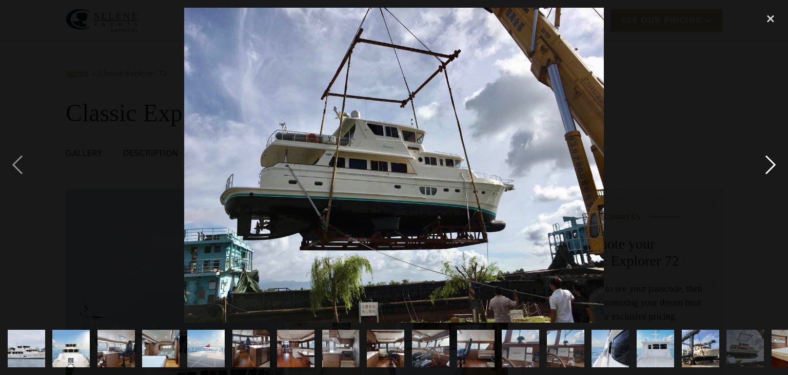
click at [771, 165] on div "next image" at bounding box center [770, 165] width 35 height 315
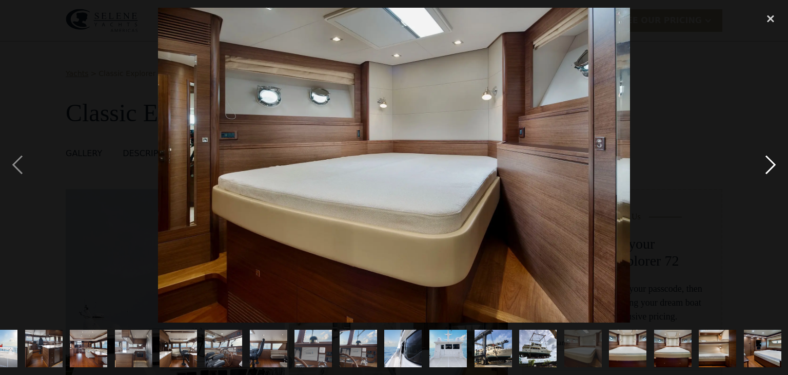
scroll to position [0, 207]
click at [771, 165] on div "next image" at bounding box center [770, 165] width 35 height 315
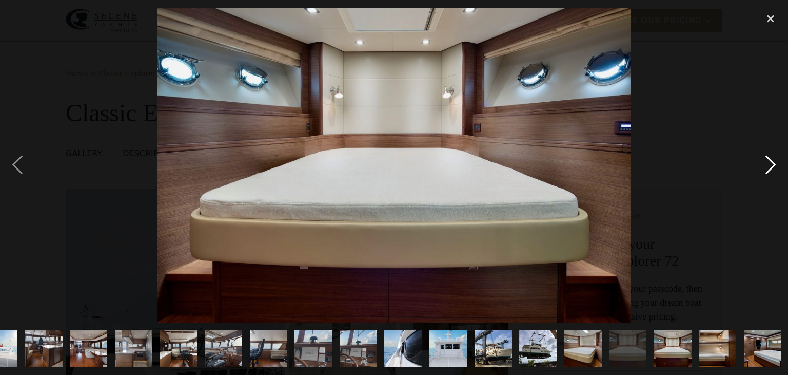
click at [771, 165] on div "next image" at bounding box center [770, 165] width 35 height 315
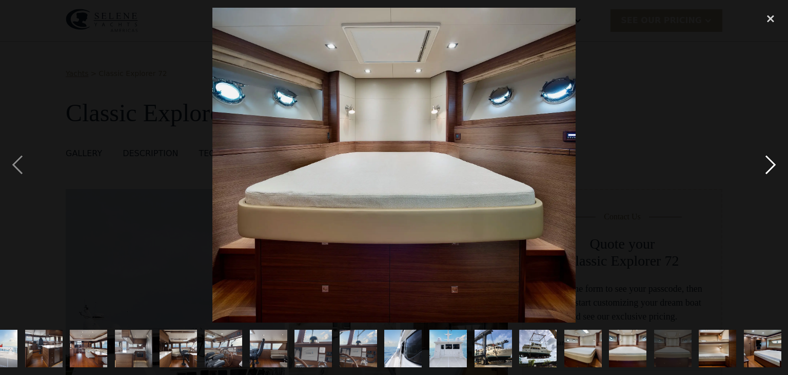
click at [771, 165] on div "next image" at bounding box center [770, 165] width 35 height 315
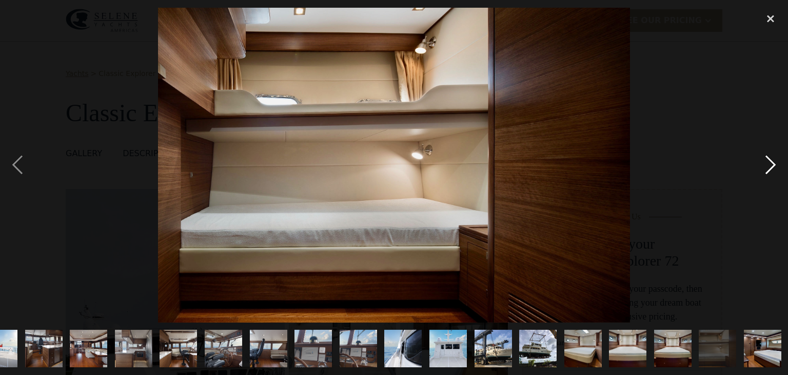
click at [771, 164] on div "next image" at bounding box center [770, 165] width 35 height 315
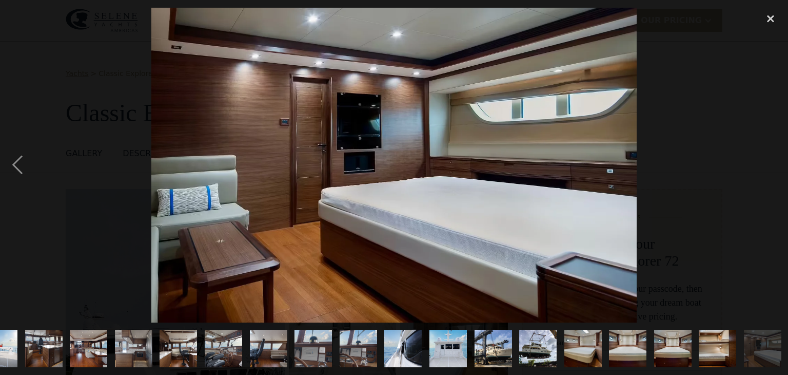
click at [771, 165] on div "next image" at bounding box center [770, 165] width 35 height 315
click at [771, 164] on div "next image" at bounding box center [770, 165] width 35 height 315
click at [770, 19] on div "close lightbox" at bounding box center [770, 19] width 35 height 23
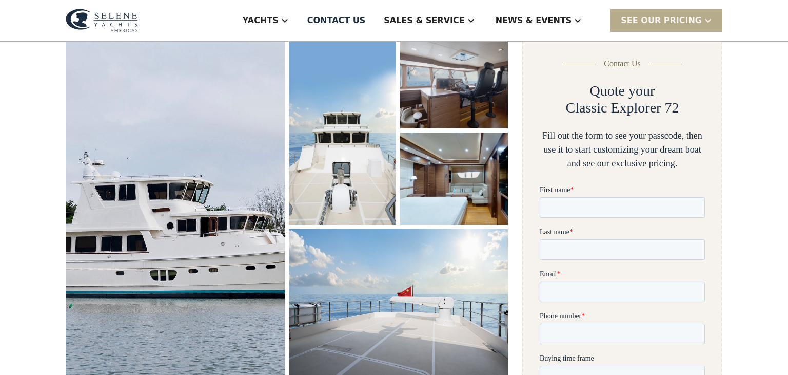
scroll to position [0, 0]
